Goal: Navigation & Orientation: Find specific page/section

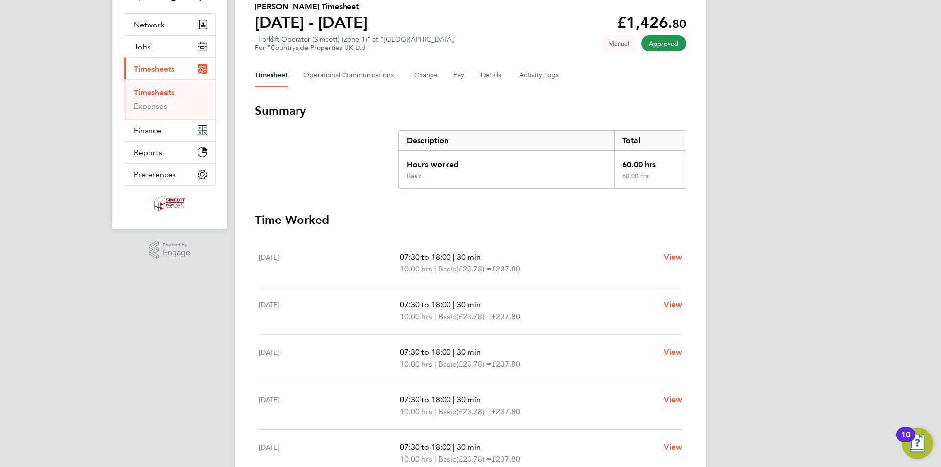
scroll to position [98, 0]
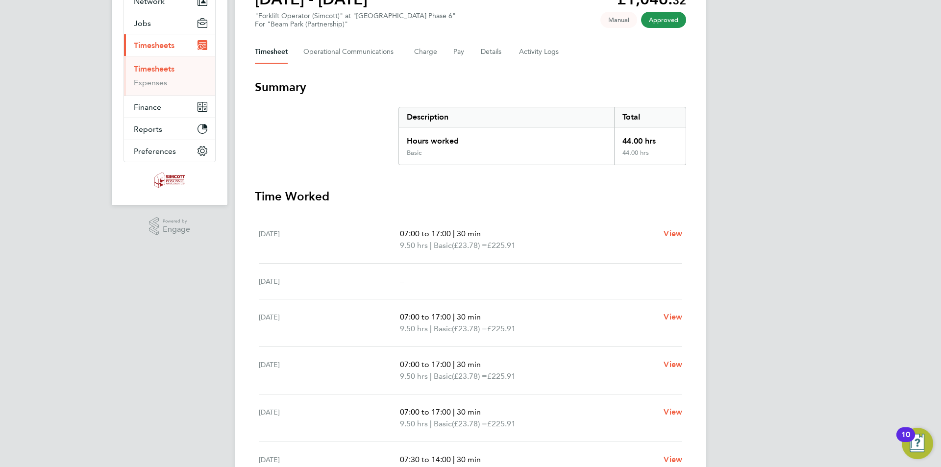
scroll to position [147, 0]
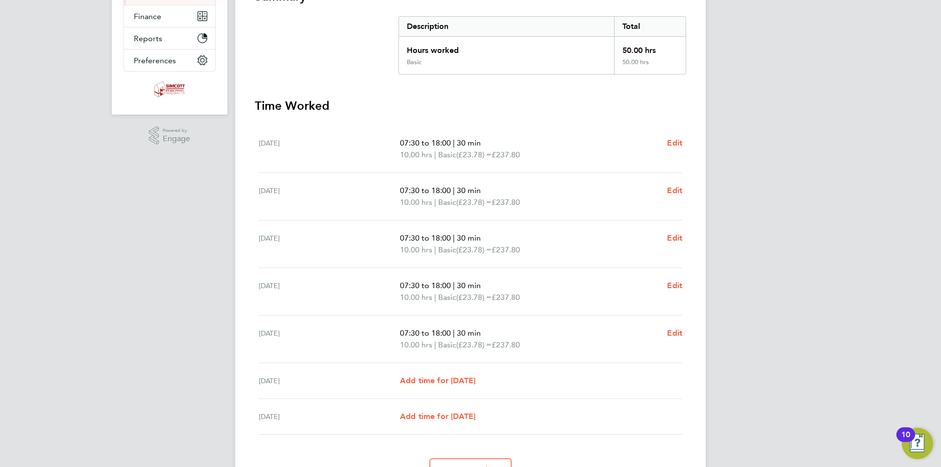
scroll to position [196, 0]
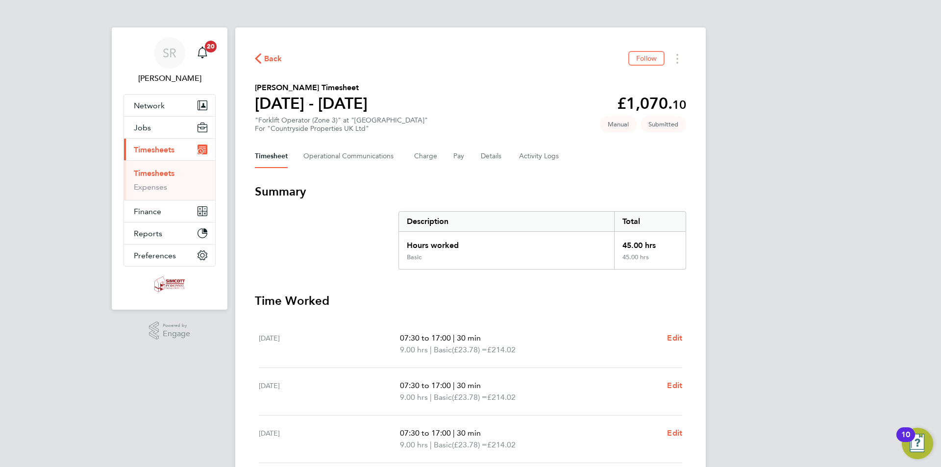
click at [498, 258] on div "Basic" at bounding box center [506, 261] width 215 height 16
